Goal: Information Seeking & Learning: Find contact information

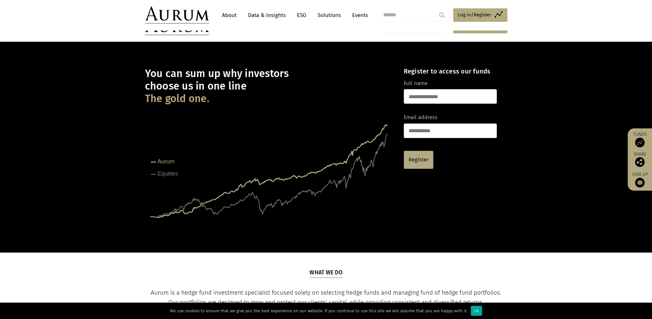
drag, startPoint x: 450, startPoint y: 92, endPoint x: 425, endPoint y: 1, distance: 95.1
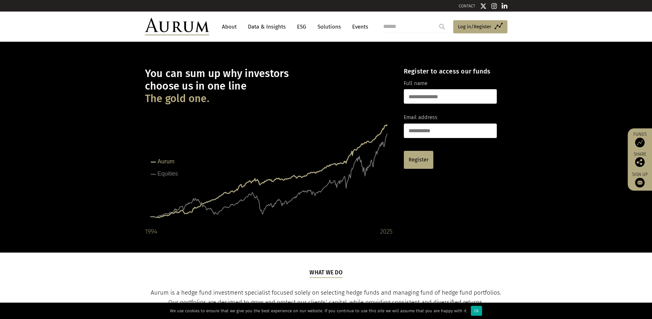
click at [462, 6] on link "CONTACT" at bounding box center [467, 6] width 17 height 5
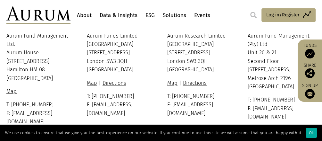
scroll to position [160, 0]
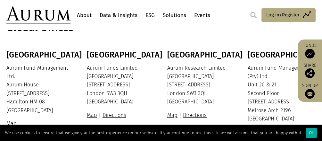
click at [89, 68] on p "Aurum Funds Limited [STREET_ADDRESS]" at bounding box center [120, 85] width 66 height 42
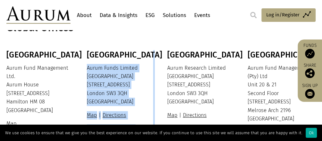
drag, startPoint x: 87, startPoint y: 68, endPoint x: 158, endPoint y: 67, distance: 70.9
click at [158, 67] on div "Bermuda Aurum Fund Management Ltd. [GEOGRAPHIC_DATA] [STREET_ADDRESS][PERSON_NA…" at bounding box center [161, 104] width 322 height 108
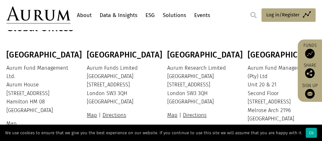
click at [86, 64] on div "Bermuda Aurum Fund Management Ltd. [GEOGRAPHIC_DATA] [STREET_ADDRESS][PERSON_NA…" at bounding box center [161, 104] width 322 height 108
drag, startPoint x: 87, startPoint y: 67, endPoint x: 147, endPoint y: 76, distance: 60.7
click at [140, 69] on p "Aurum Funds Limited [STREET_ADDRESS]" at bounding box center [120, 85] width 66 height 42
copy p "Aurum Funds Limited"
drag, startPoint x: 97, startPoint y: 73, endPoint x: 90, endPoint y: 77, distance: 7.8
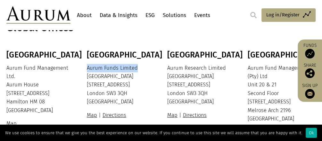
click at [97, 74] on p "Aurum Funds Limited [STREET_ADDRESS]" at bounding box center [120, 85] width 66 height 42
click at [87, 78] on p "Aurum Funds Limited [STREET_ADDRESS]" at bounding box center [120, 85] width 66 height 42
drag, startPoint x: 87, startPoint y: 83, endPoint x: 129, endPoint y: 83, distance: 41.7
click at [129, 83] on p "Aurum Funds Limited [STREET_ADDRESS]" at bounding box center [120, 85] width 66 height 42
copy p "[STREET_ADDRESS]"
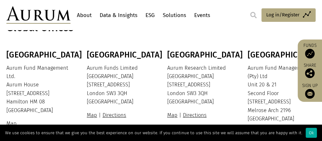
click at [100, 91] on p "Aurum Funds Limited [STREET_ADDRESS]" at bounding box center [120, 85] width 66 height 42
drag, startPoint x: 108, startPoint y: 95, endPoint x: 142, endPoint y: 94, distance: 34.0
click at [139, 95] on p "Aurum Funds Limited [STREET_ADDRESS]" at bounding box center [120, 85] width 66 height 42
click at [116, 92] on p "Aurum Funds Limited [STREET_ADDRESS]" at bounding box center [120, 85] width 66 height 42
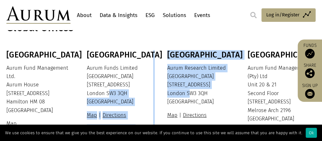
drag, startPoint x: 107, startPoint y: 94, endPoint x: 196, endPoint y: 92, distance: 89.2
click at [192, 92] on div "Bermuda Aurum Fund Management Ltd. [GEOGRAPHIC_DATA] [STREET_ADDRESS][PERSON_NA…" at bounding box center [161, 104] width 322 height 108
drag, startPoint x: 131, startPoint y: 90, endPoint x: 104, endPoint y: 90, distance: 26.6
click at [131, 90] on p "Aurum Funds Limited [STREET_ADDRESS]" at bounding box center [120, 85] width 66 height 42
click at [101, 92] on p "Aurum Funds Limited [STREET_ADDRESS]" at bounding box center [120, 85] width 66 height 42
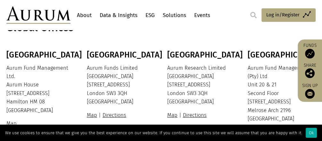
drag, startPoint x: 107, startPoint y: 94, endPoint x: 127, endPoint y: 93, distance: 20.2
click at [126, 93] on p "Aurum Funds Limited [STREET_ADDRESS]" at bounding box center [120, 85] width 66 height 42
copy p "SW3 3QH"
